Goal: Browse casually

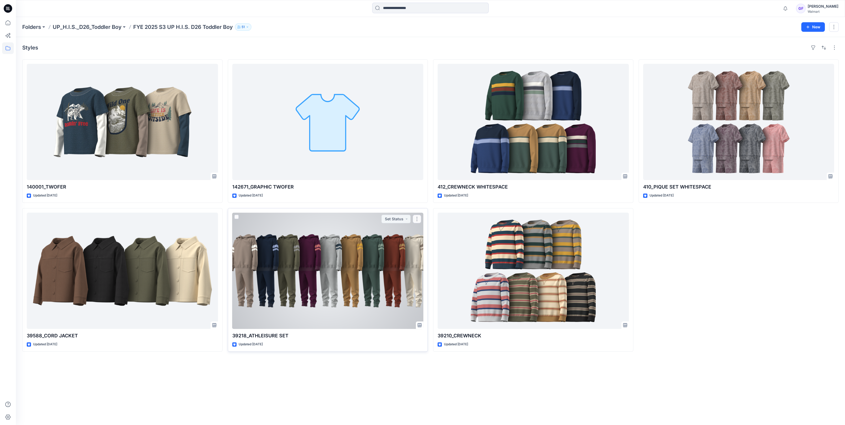
click at [340, 286] on div at bounding box center [327, 271] width 191 height 116
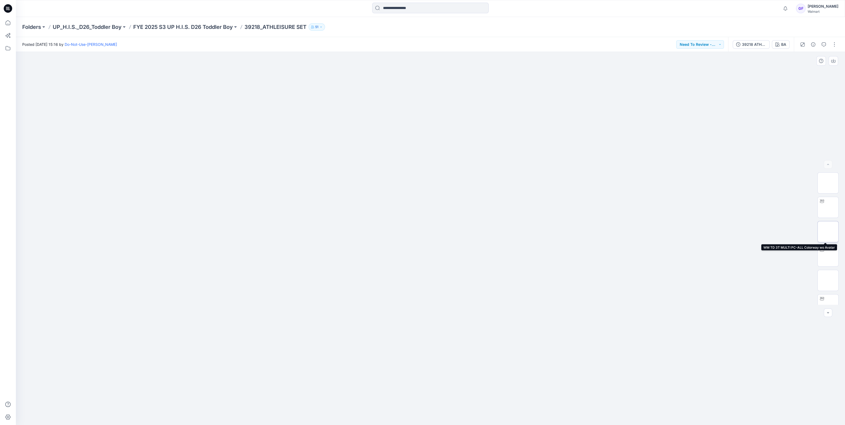
click at [828, 232] on img at bounding box center [828, 232] width 0 height 0
click at [828, 256] on img at bounding box center [828, 256] width 0 height 0
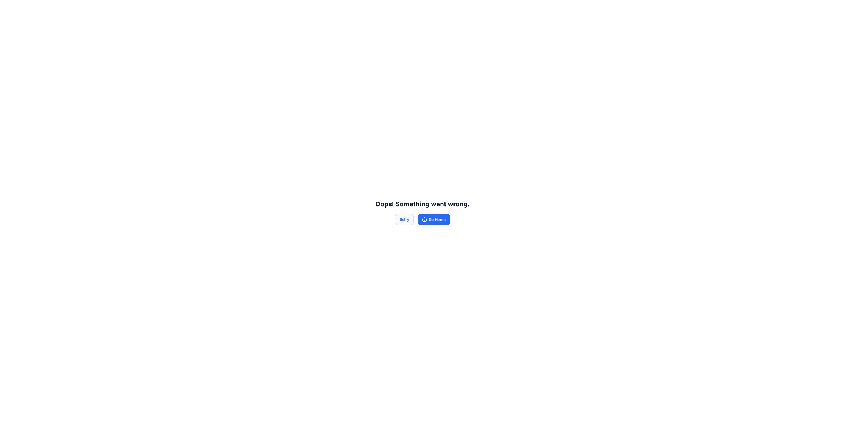
click at [402, 218] on button "Retry" at bounding box center [404, 219] width 19 height 11
click at [401, 222] on button "Retry" at bounding box center [404, 219] width 19 height 11
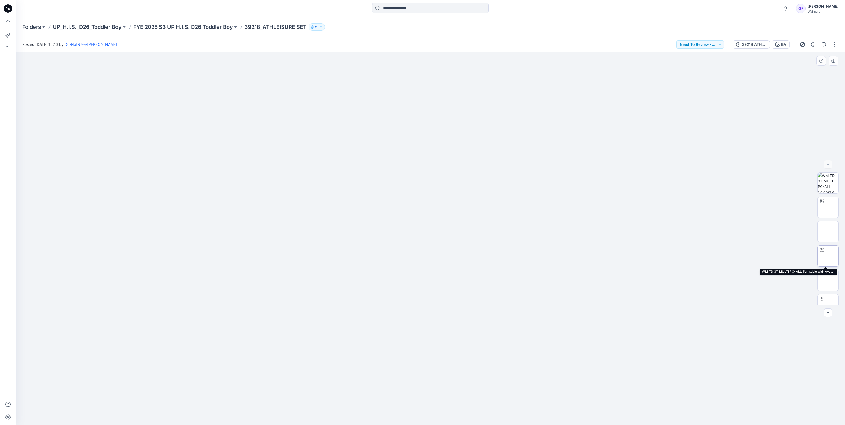
click at [828, 256] on img at bounding box center [828, 256] width 0 height 0
drag, startPoint x: 455, startPoint y: 410, endPoint x: 420, endPoint y: 409, distance: 35.2
click at [420, 409] on icon at bounding box center [431, 409] width 160 height 20
